Goal: Navigation & Orientation: Go to known website

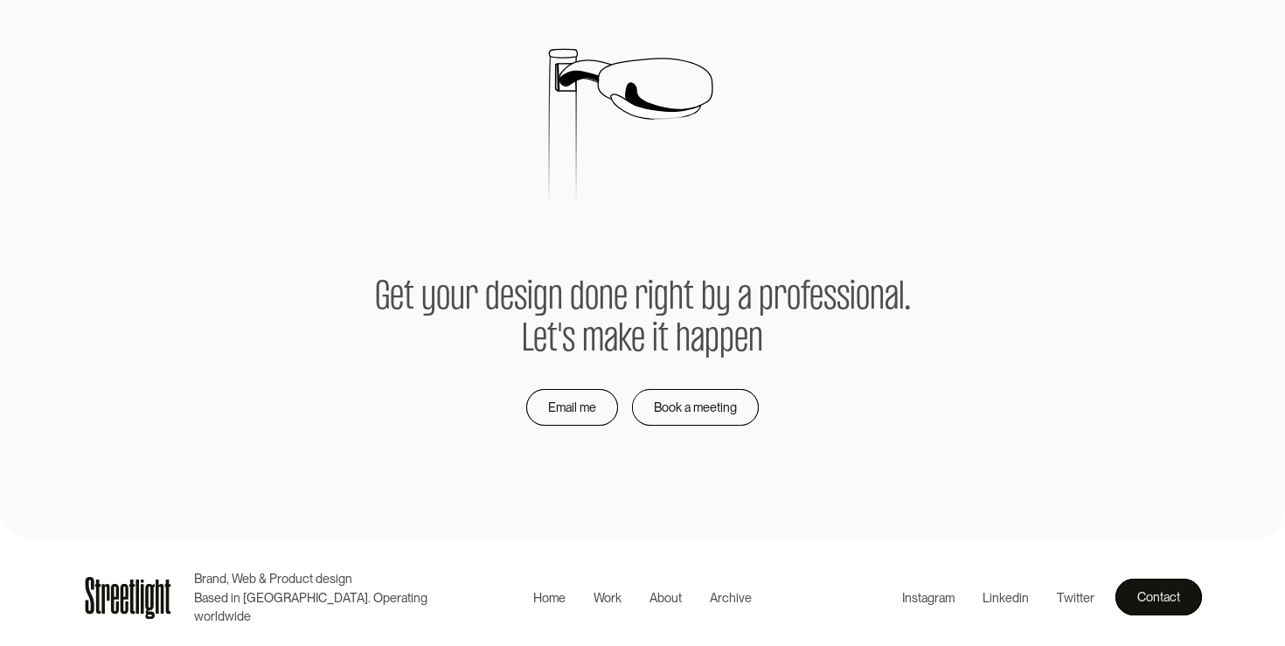
scroll to position [3662, 0]
click at [664, 595] on div "About" at bounding box center [666, 597] width 32 height 19
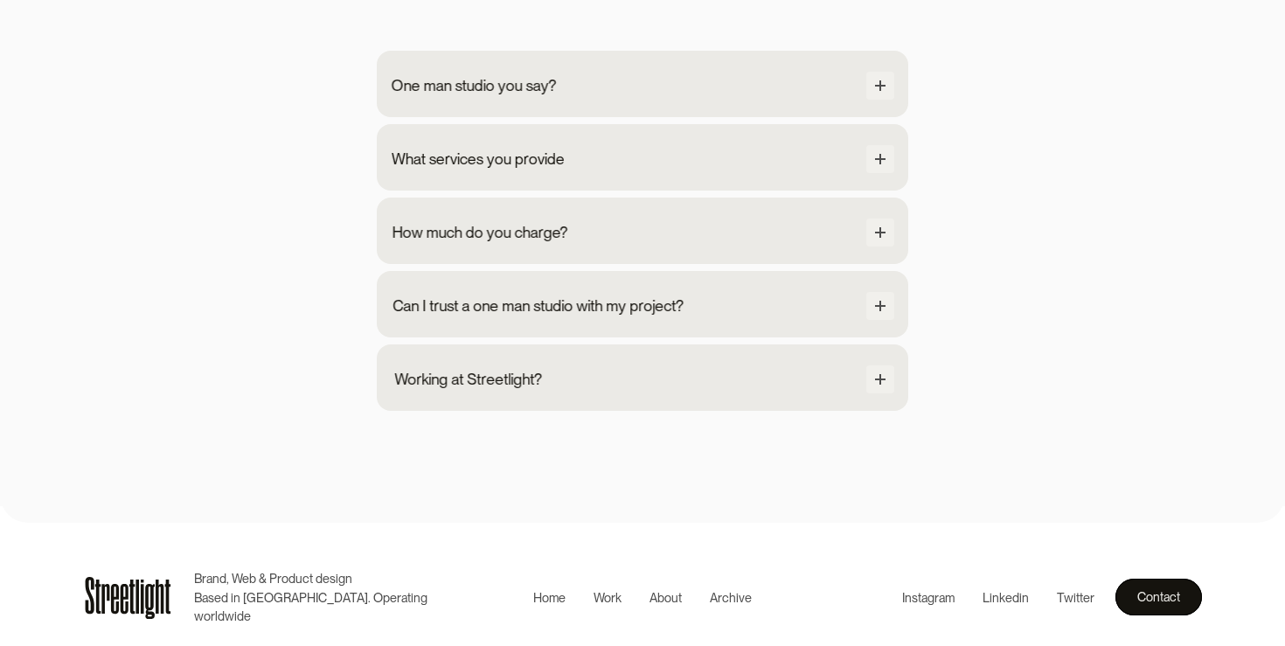
scroll to position [1761, 0]
click at [653, 80] on div "One man studio you say?" at bounding box center [643, 84] width 504 height 31
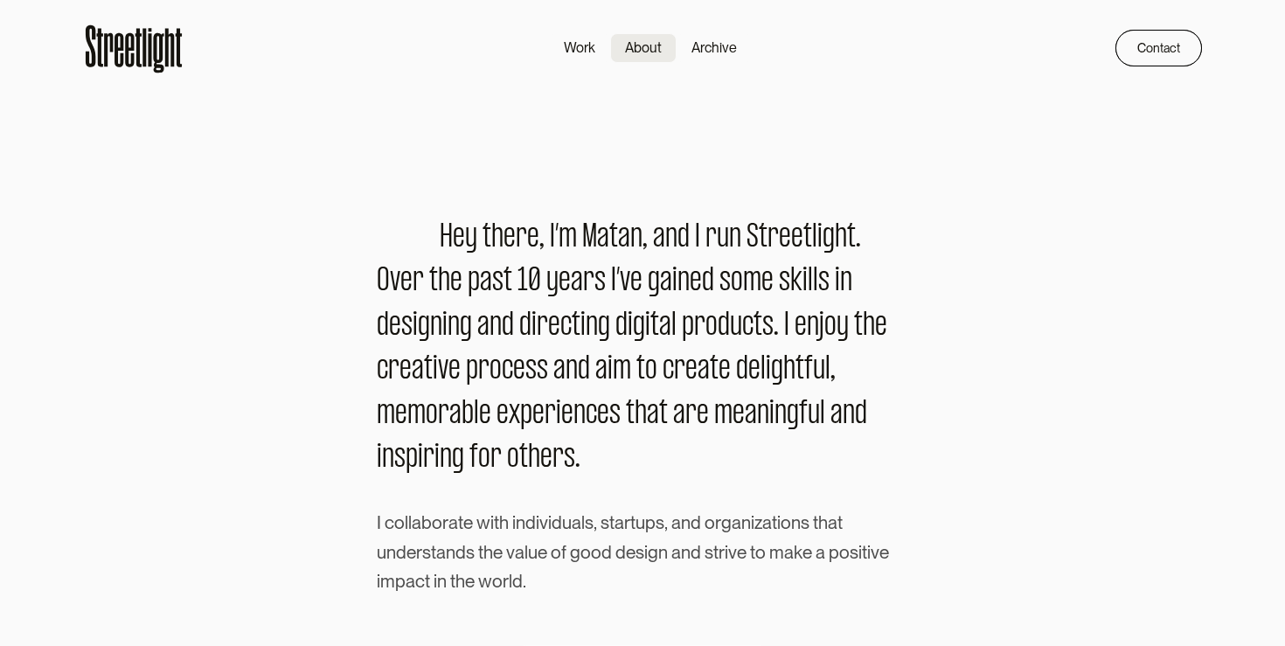
scroll to position [0, 0]
click at [183, 59] on icon at bounding box center [133, 49] width 101 height 56
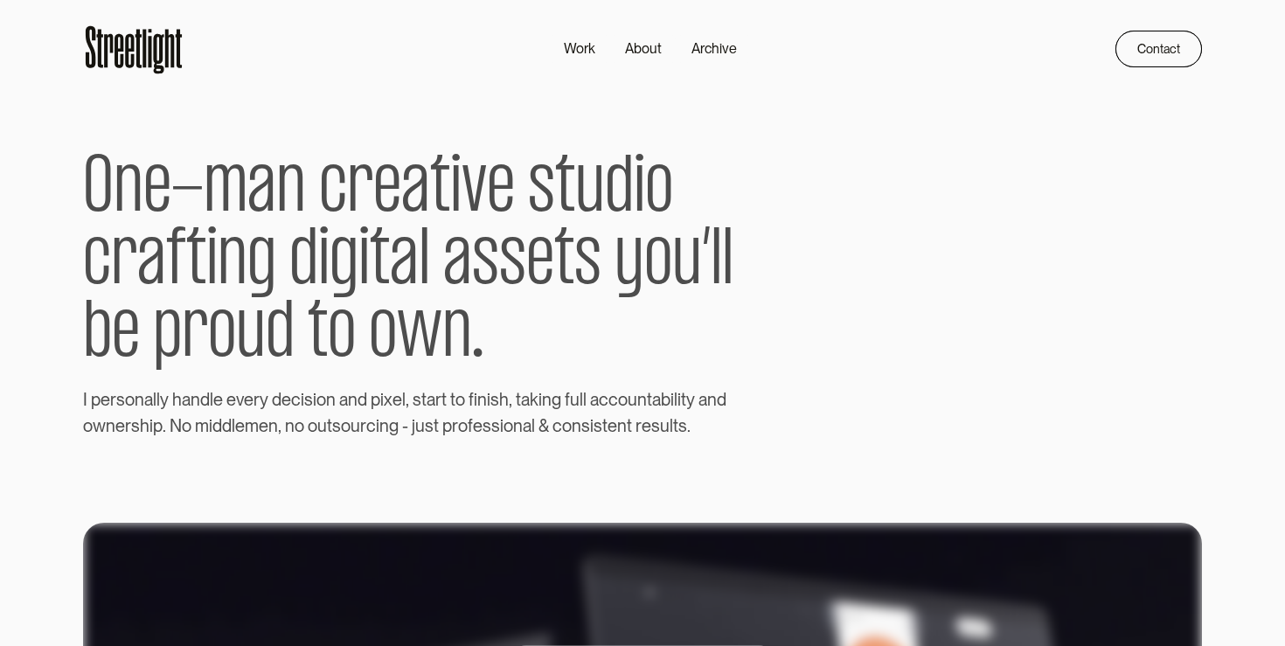
click at [123, 66] on icon at bounding box center [133, 49] width 101 height 56
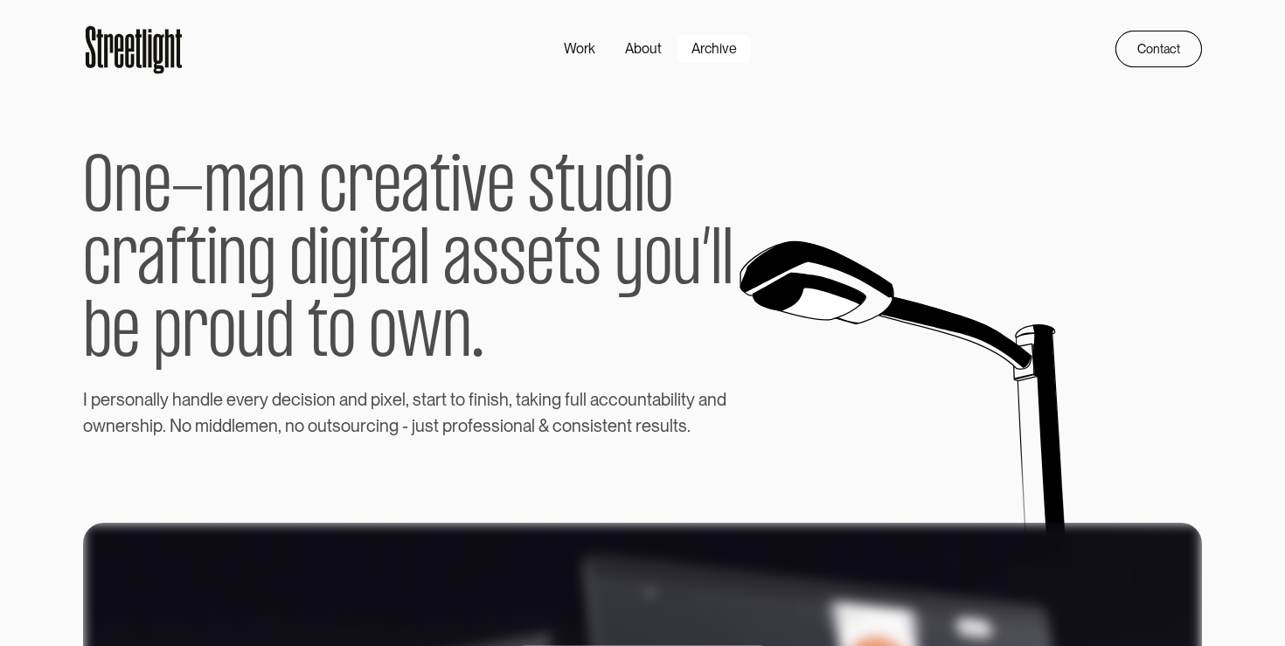
click at [733, 49] on div "Archive" at bounding box center [714, 48] width 45 height 21
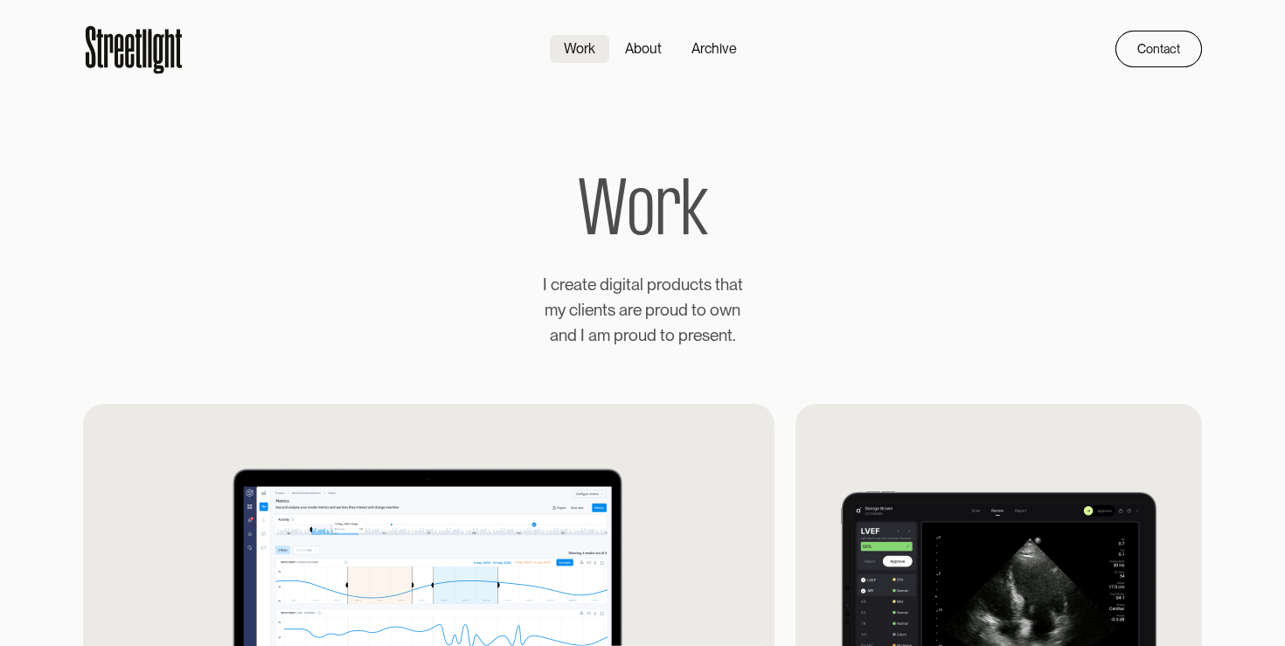
click at [142, 44] on icon at bounding box center [133, 49] width 101 height 56
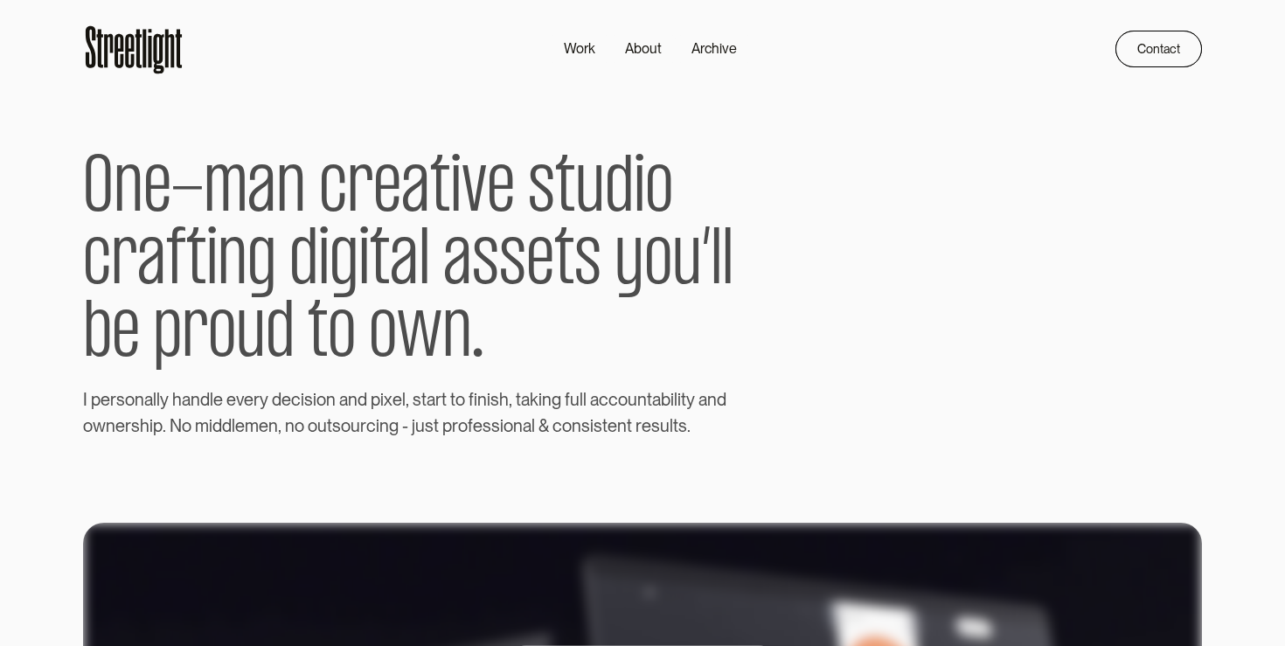
click at [129, 44] on icon at bounding box center [133, 49] width 101 height 56
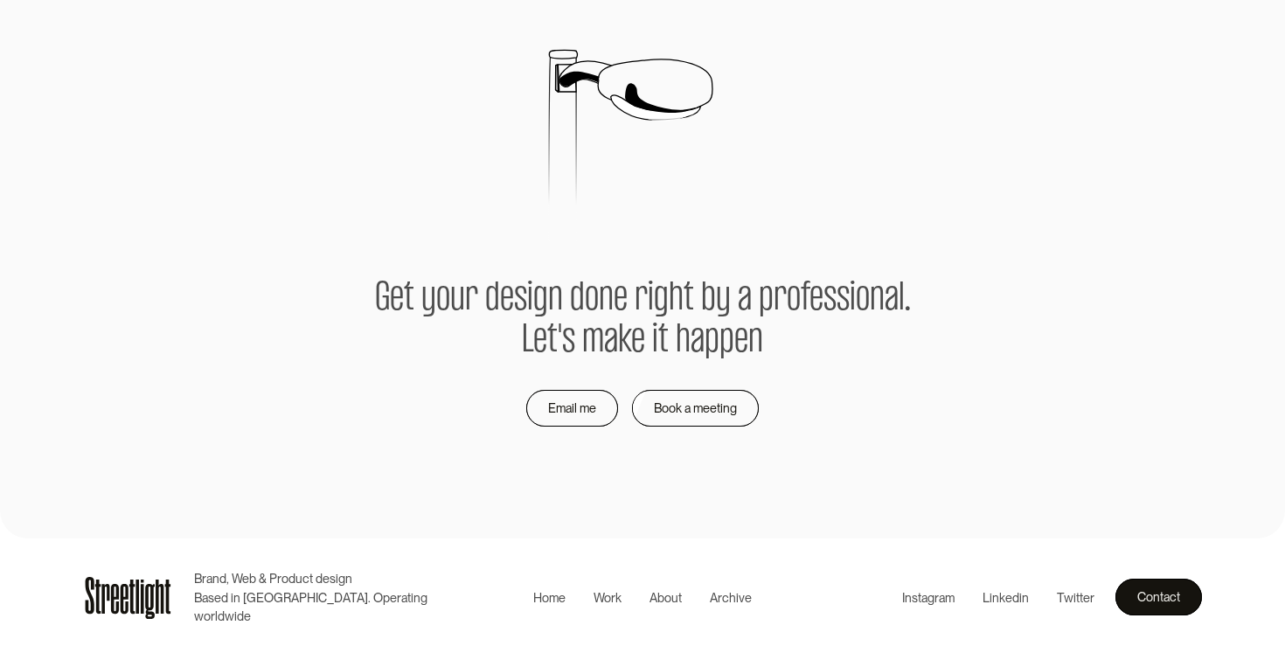
scroll to position [3662, 0]
click at [922, 597] on div "Instagram" at bounding box center [928, 597] width 52 height 19
